Goal: Communication & Community: Answer question/provide support

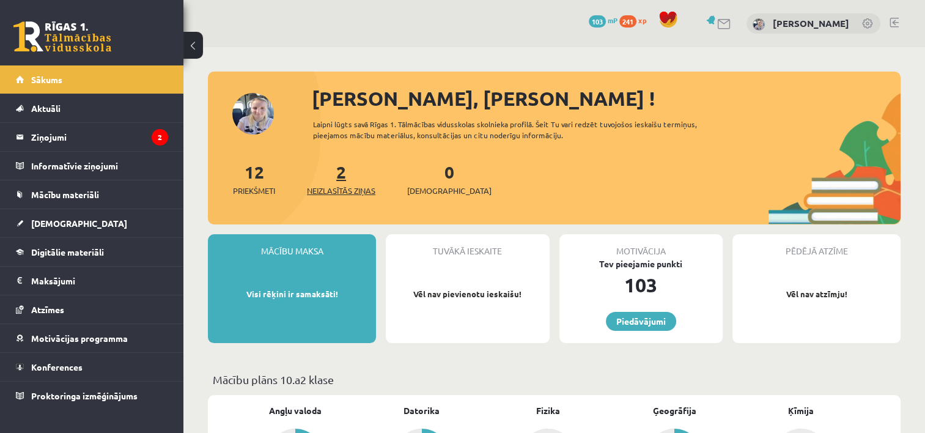
click at [339, 176] on link "2 Neizlasītās ziņas" at bounding box center [341, 179] width 68 height 36
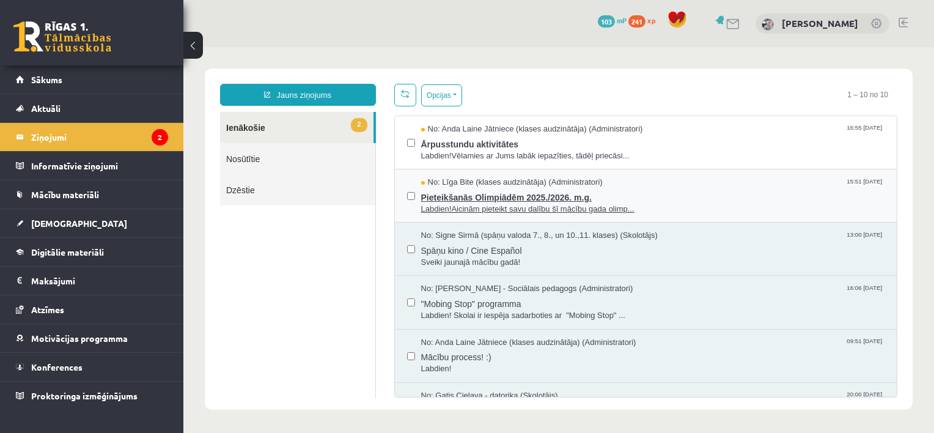
click at [483, 207] on span "Labdien!Aicinām pieteikt savu dalību šī mācību gada olimp..." at bounding box center [653, 210] width 464 height 12
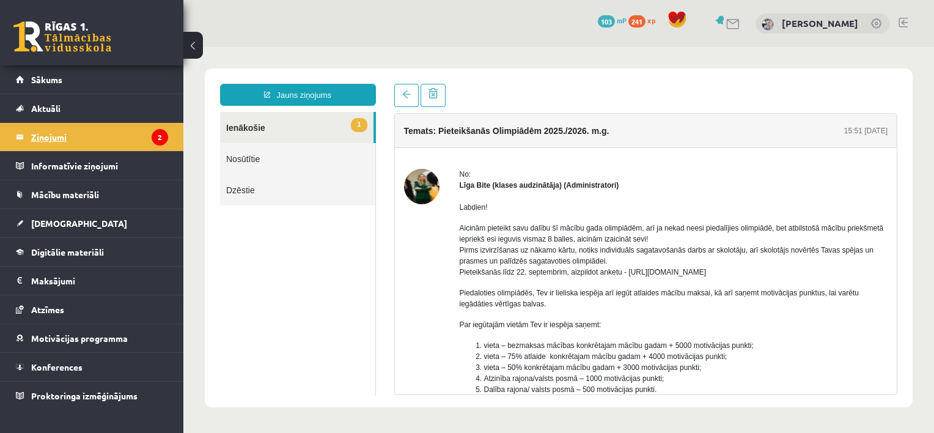
click at [144, 133] on legend "Ziņojumi 2" at bounding box center [99, 137] width 137 height 28
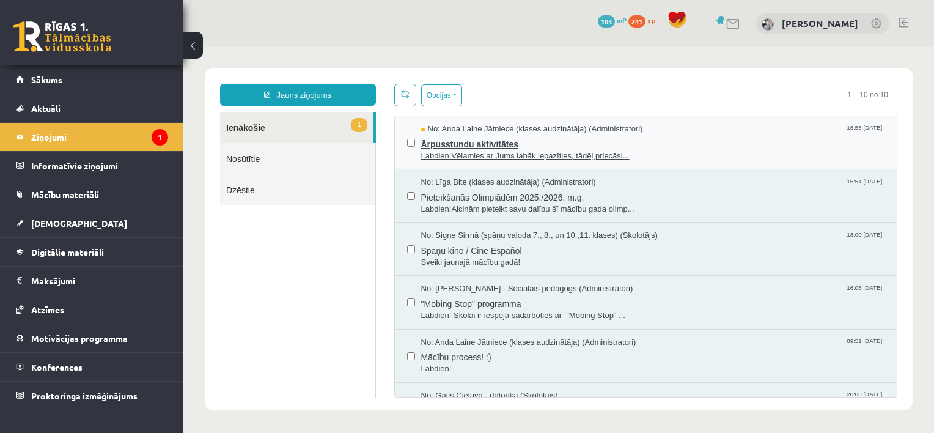
click at [483, 145] on span "Ārpusstundu aktivitātes" at bounding box center [653, 142] width 464 height 15
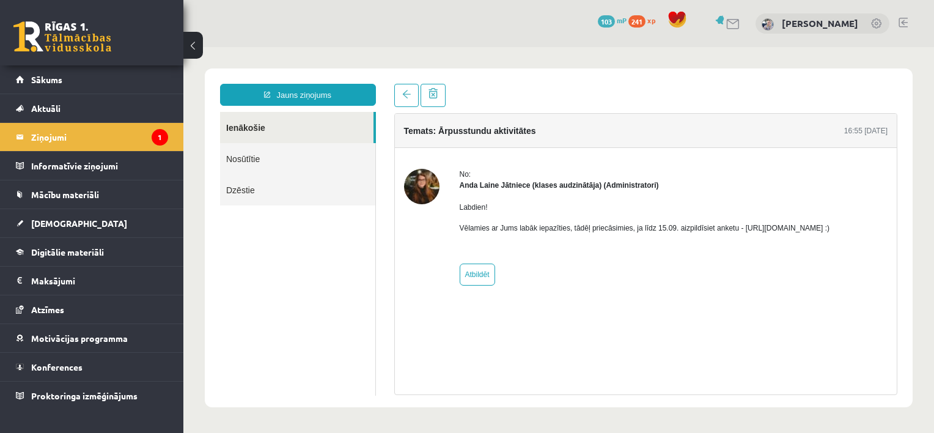
drag, startPoint x: 736, startPoint y: 228, endPoint x: 872, endPoint y: 223, distance: 136.4
click at [830, 223] on p "Vēlamies ar Jums labāk iepazīties, tādēļ priecāsimies, ja līdz 15.09. aizpildīs…" at bounding box center [645, 227] width 370 height 11
copy p "https://forms.gle/mVxkUEapGFxHM7hU7 :"
click at [570, 259] on div "No: Anda Laine Jātniece (klases audzinātāja) (Administratori) Labdien! Vēlamies…" at bounding box center [645, 227] width 370 height 117
click at [119, 135] on legend "Ziņojumi 1" at bounding box center [99, 137] width 137 height 28
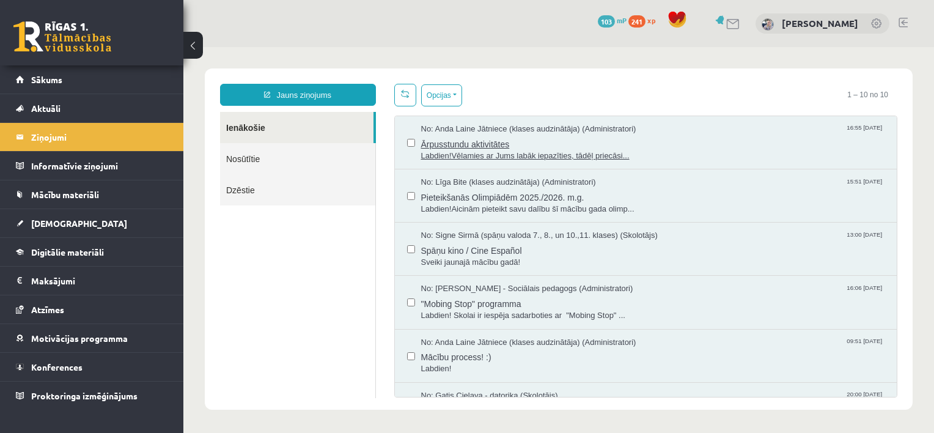
click at [496, 155] on span "Labdien!Vēlamies ar Jums labāk iepazīties, tādēļ priecāsi..." at bounding box center [653, 156] width 464 height 12
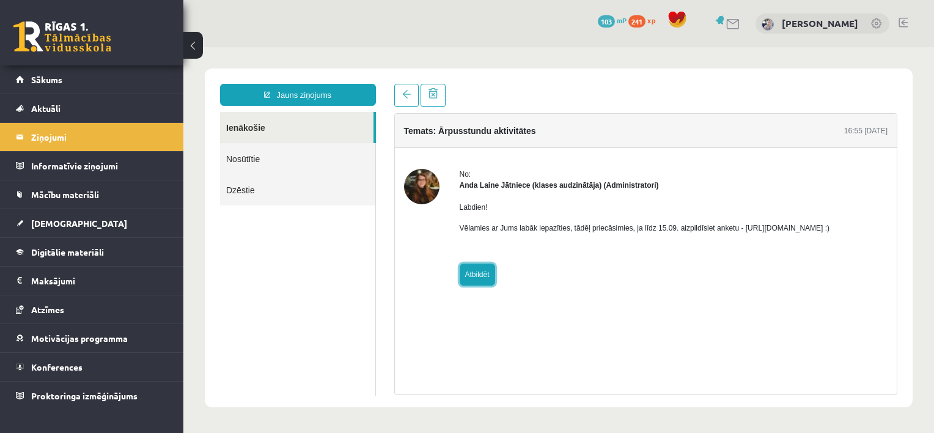
click at [474, 270] on link "Atbildēt" at bounding box center [477, 274] width 35 height 22
type input "**********"
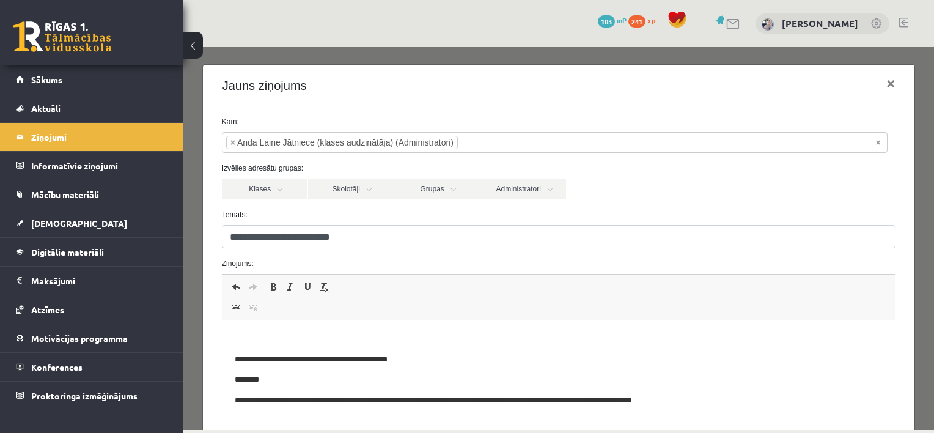
click at [443, 329] on html "**********" at bounding box center [558, 369] width 673 height 99
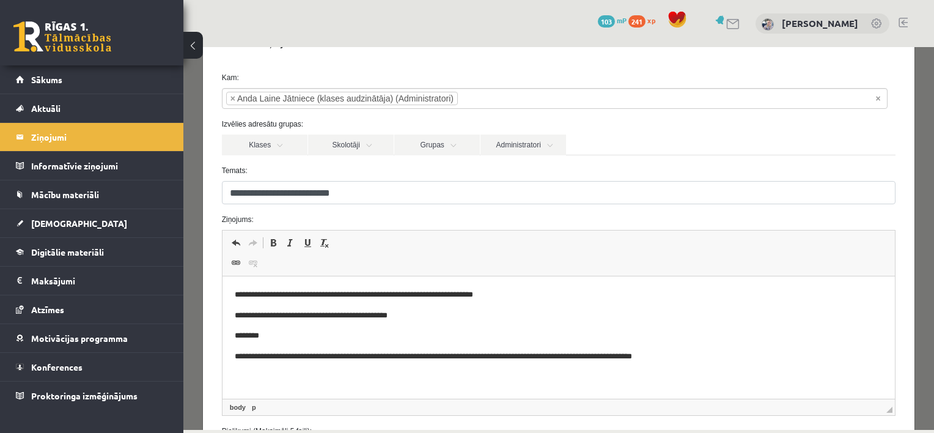
scroll to position [129, 0]
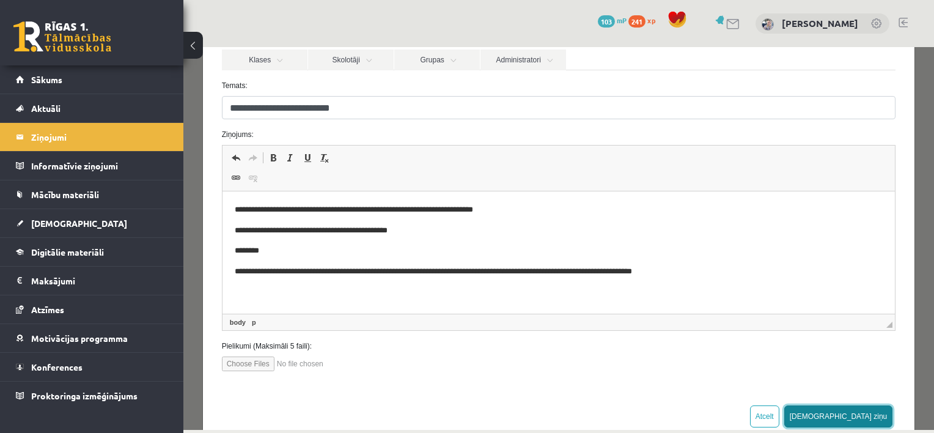
click at [855, 415] on button "Sūtīt ziņu" at bounding box center [838, 416] width 109 height 22
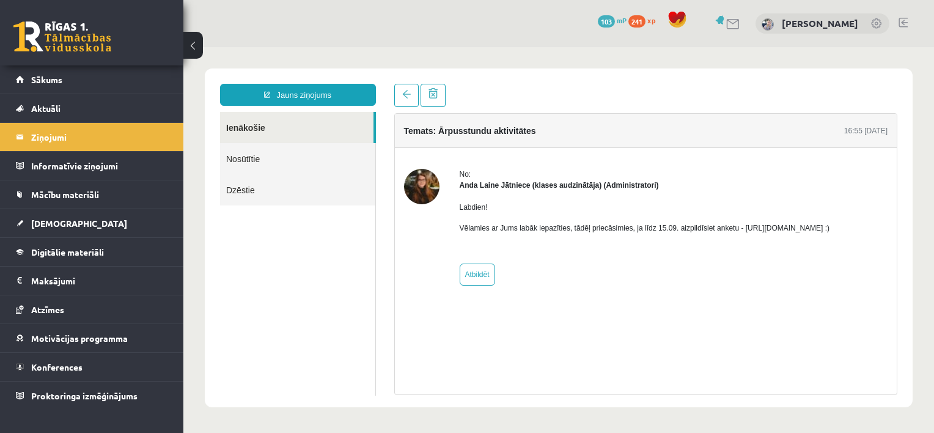
scroll to position [0, 0]
click at [147, 81] on link "Sākums" at bounding box center [92, 79] width 152 height 28
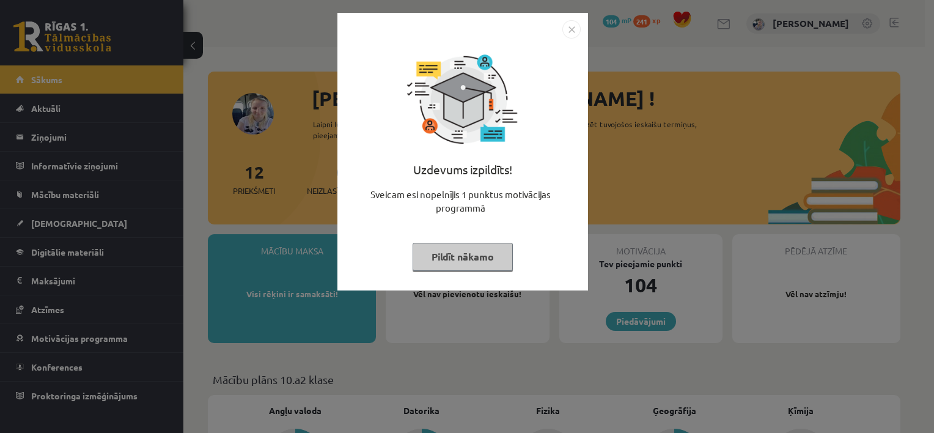
click at [441, 253] on button "Pildīt nākamo" at bounding box center [463, 257] width 100 height 28
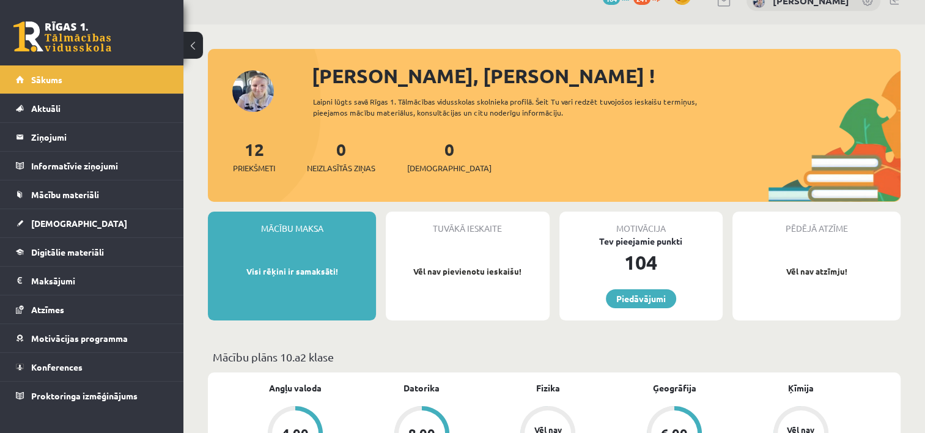
scroll to position [24, 0]
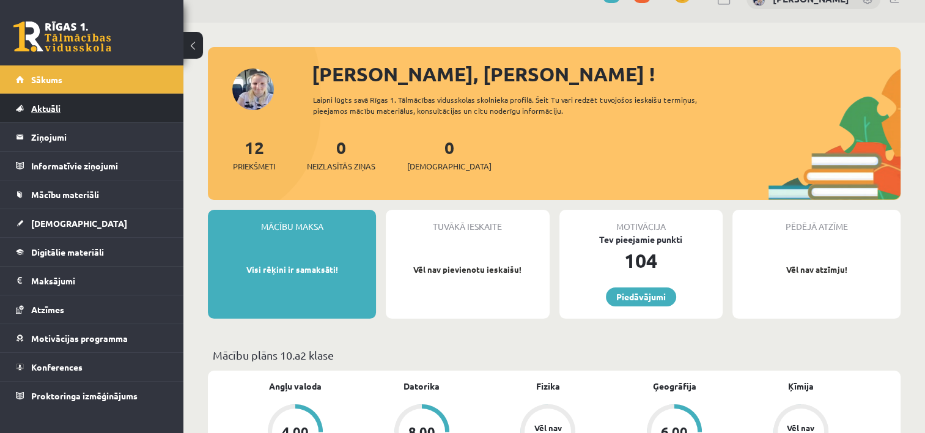
click at [114, 105] on link "Aktuāli" at bounding box center [92, 108] width 152 height 28
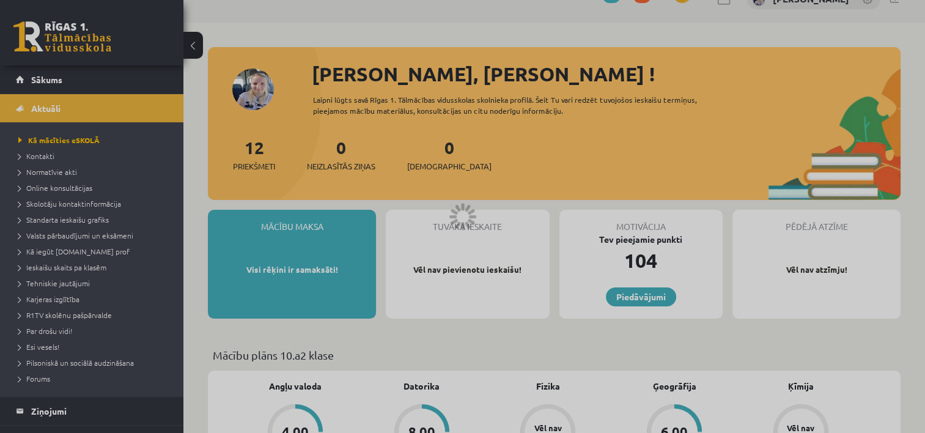
click at [105, 83] on div at bounding box center [462, 216] width 925 height 433
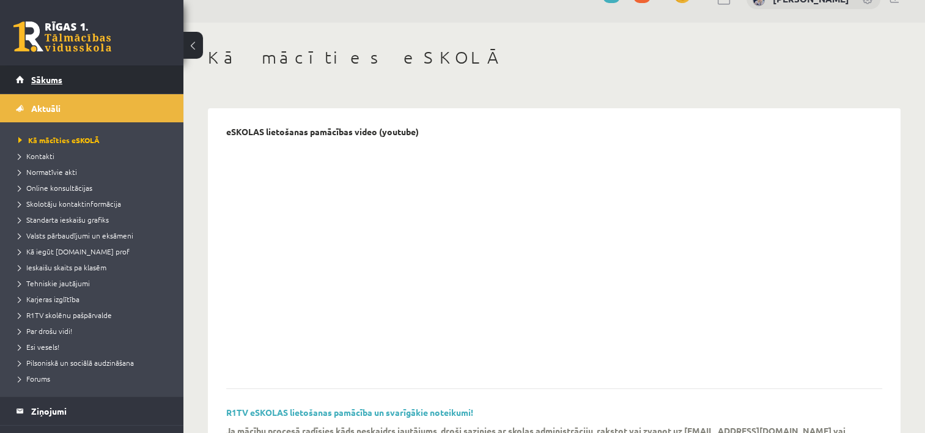
click at [51, 83] on span "Sākums" at bounding box center [46, 79] width 31 height 11
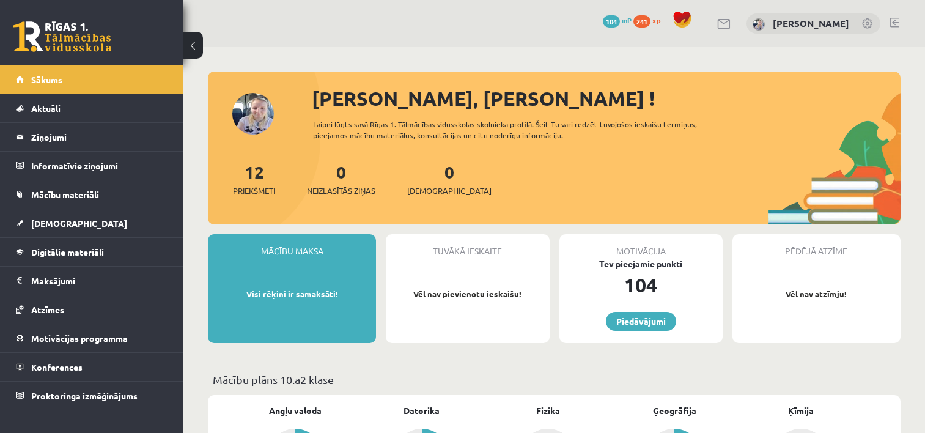
click at [68, 139] on legend "Ziņojumi 0" at bounding box center [99, 137] width 137 height 28
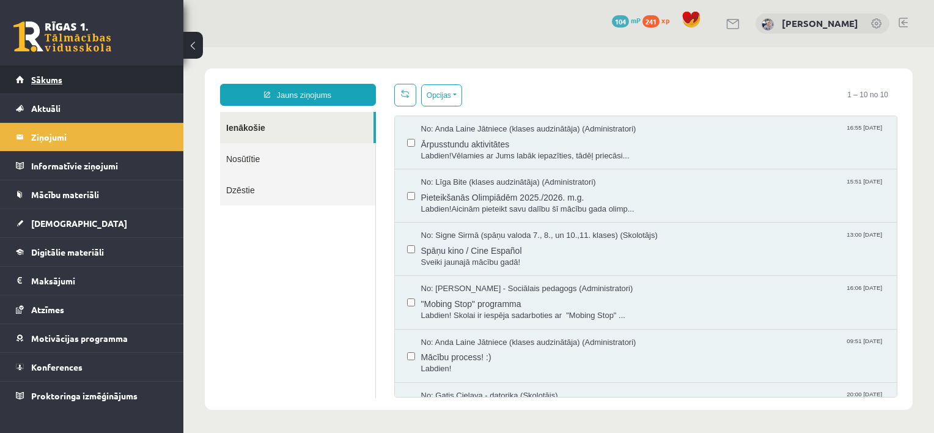
click at [65, 84] on link "Sākums" at bounding box center [92, 79] width 152 height 28
